Goal: Task Accomplishment & Management: Use online tool/utility

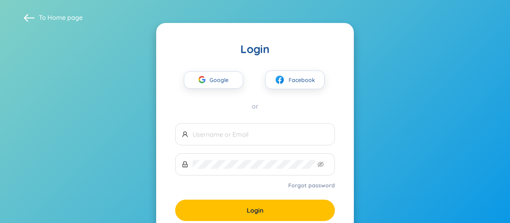
click at [216, 82] on span "Google" at bounding box center [221, 80] width 23 height 17
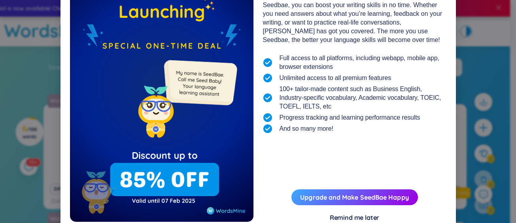
scroll to position [95, 0]
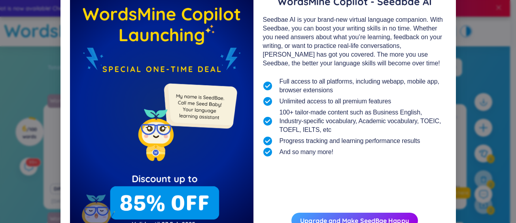
click at [354, 194] on div "Happy [DATE] WordsMine Copilot - Seedbae AI Seedbae AI is your brand-new virtua…" at bounding box center [355, 107] width 184 height 275
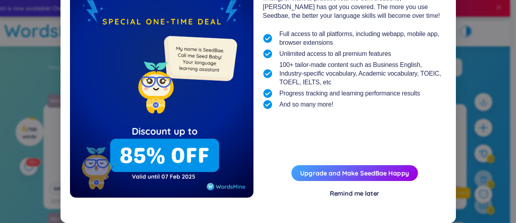
click at [350, 193] on div "Remind me later" at bounding box center [355, 193] width 50 height 9
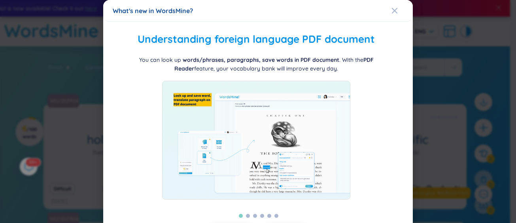
click at [392, 12] on icon "Close" at bounding box center [395, 11] width 6 height 6
